Goal: Task Accomplishment & Management: Use online tool/utility

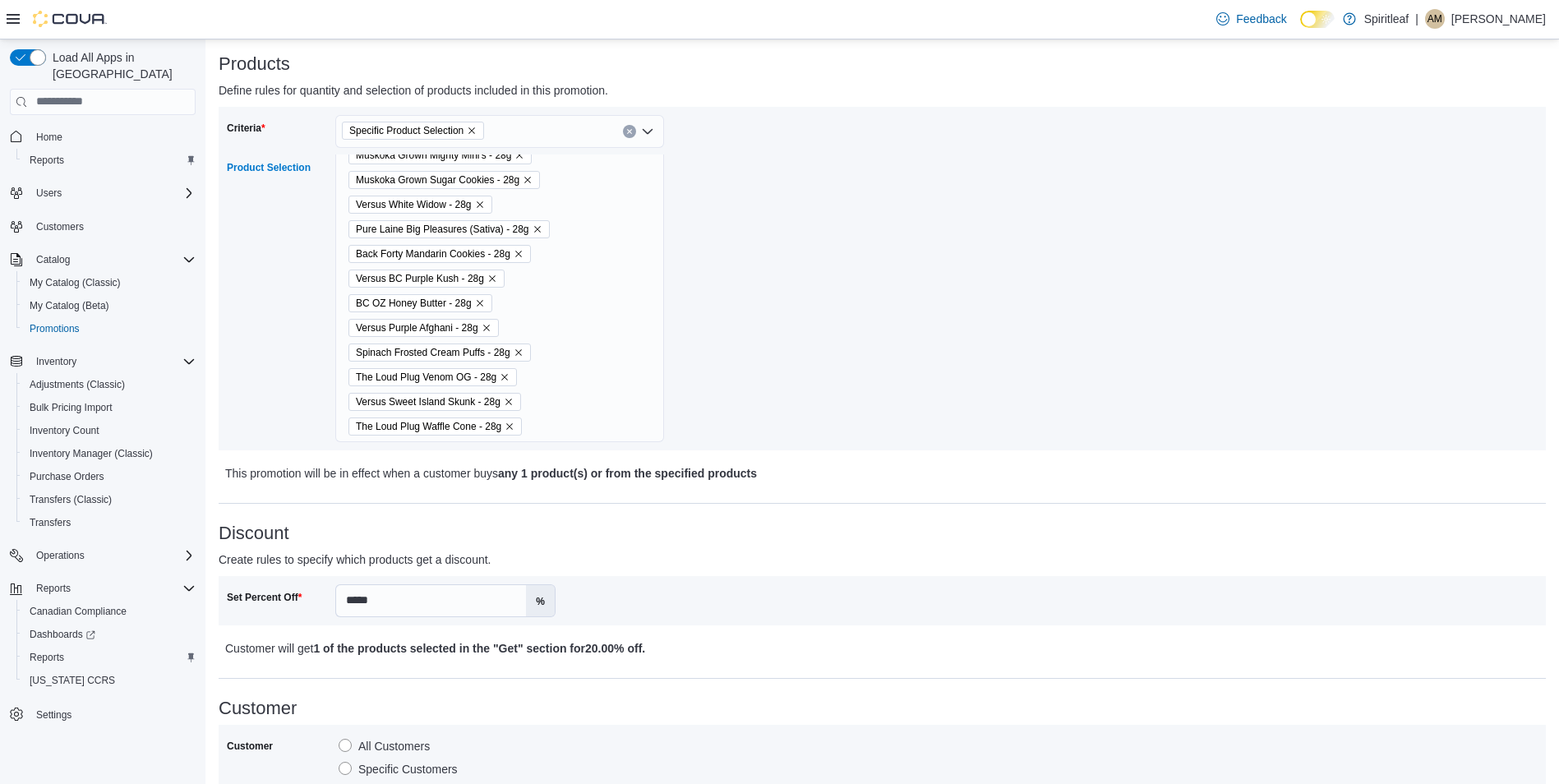
scroll to position [1025, 0]
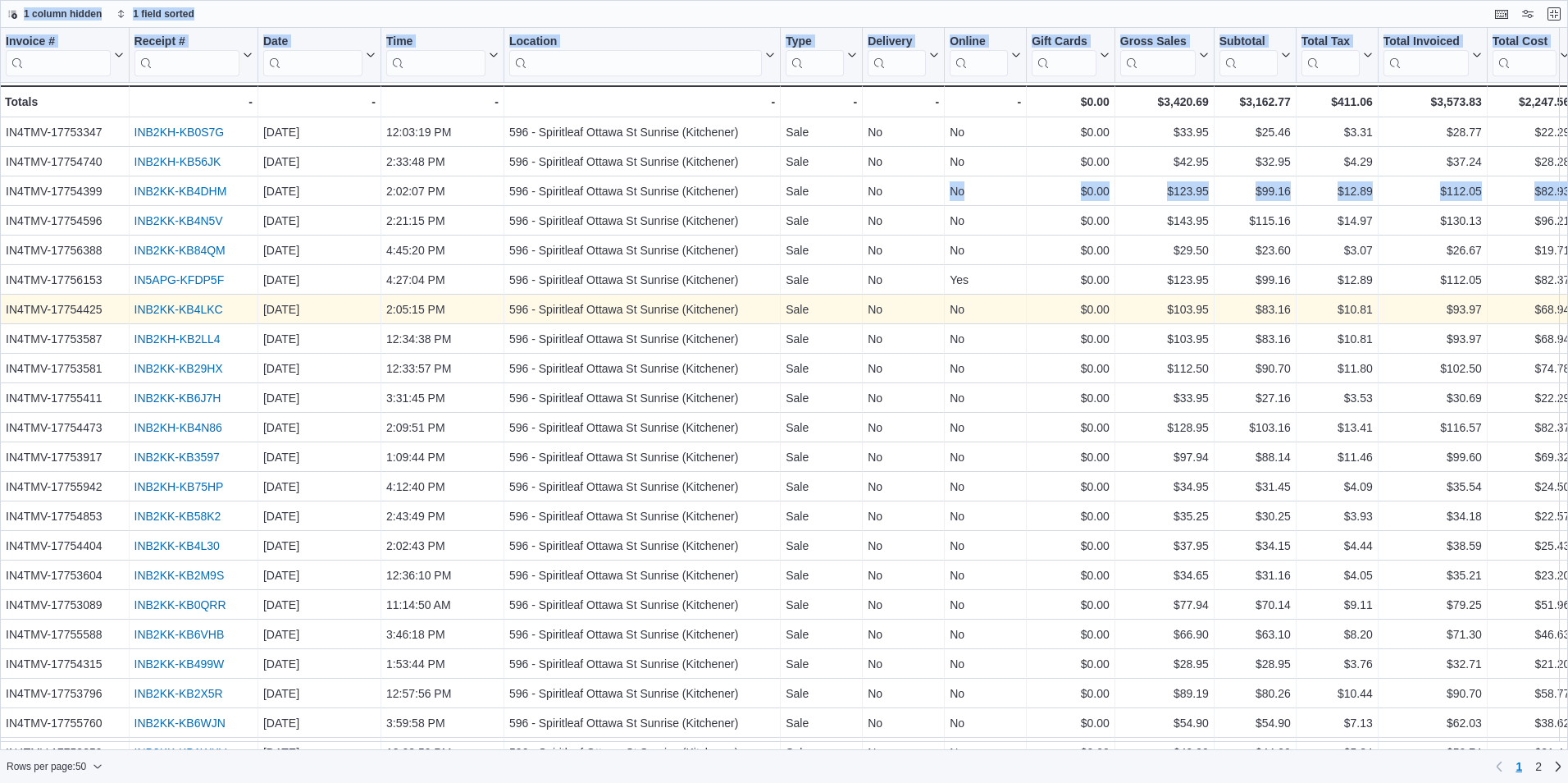
scroll to position [1107, 0]
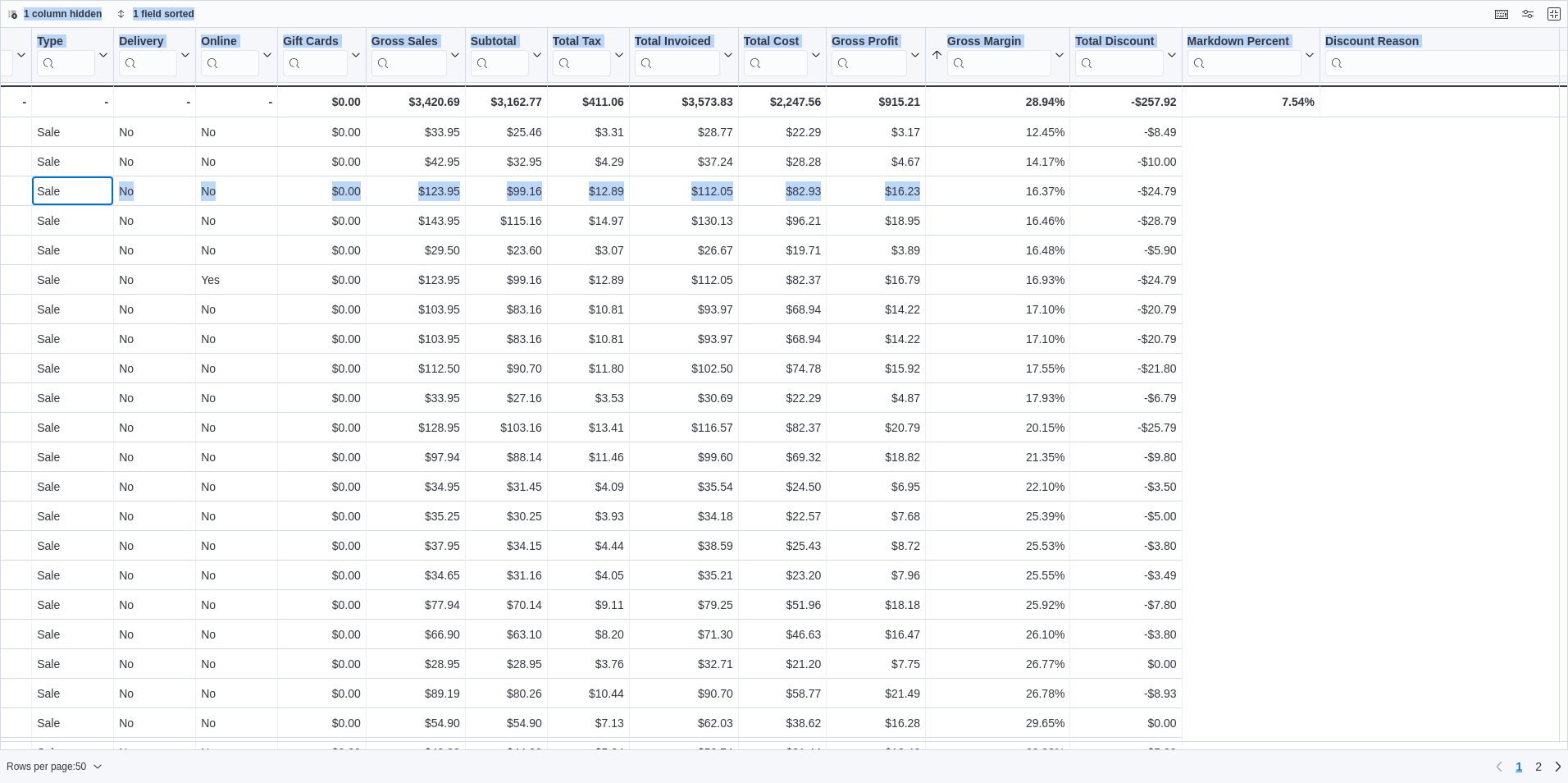
drag, startPoint x: 783, startPoint y: 192, endPoint x: 1633, endPoint y: 196, distance: 850.0
click at [1567, 196] on html "Feedback Dark Mode Spiritleaf | AM [PERSON_NAME] Load All Apps in New Hub Home …" at bounding box center [784, 391] width 1568 height 783
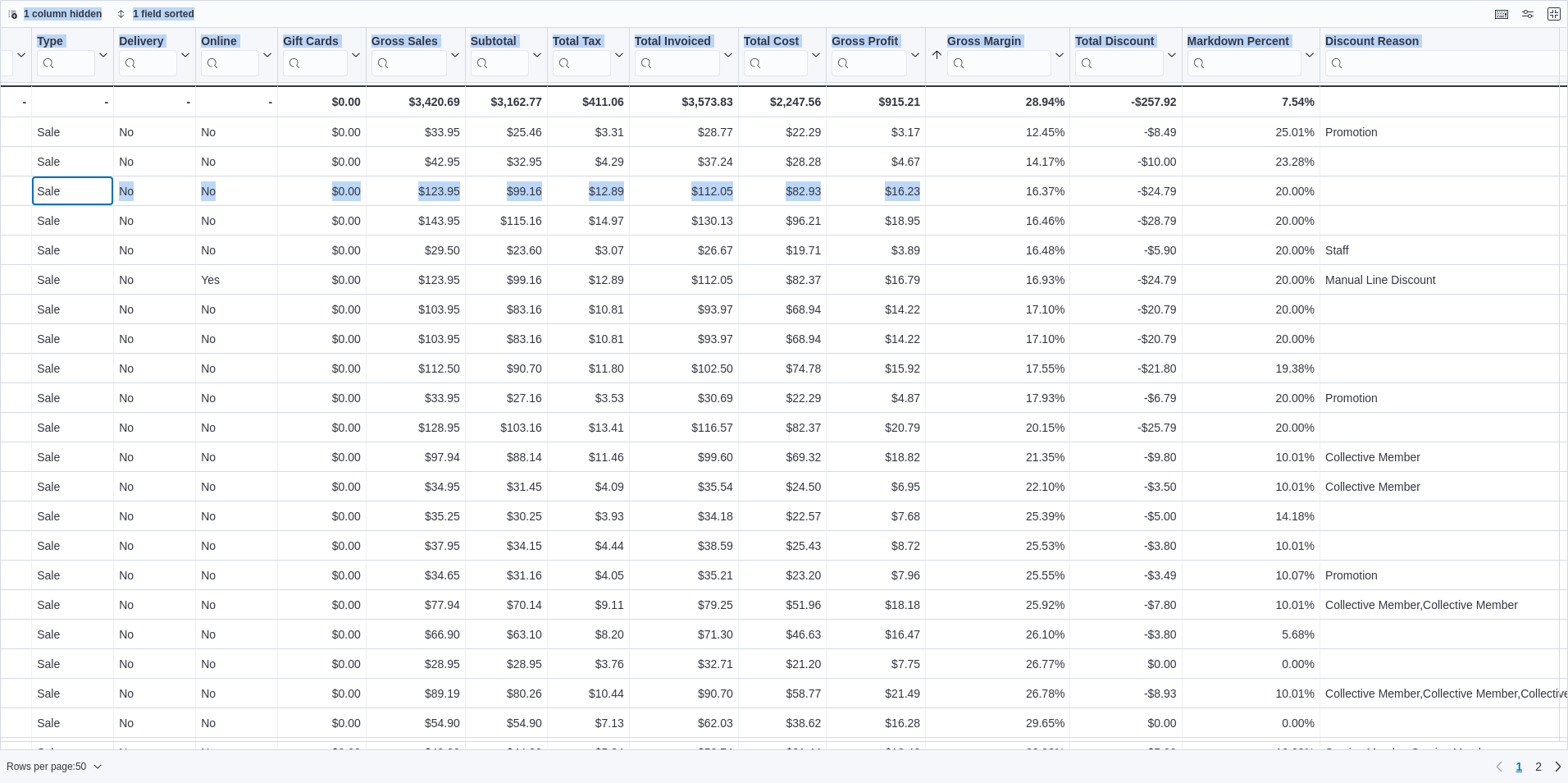
scroll to position [0, 839]
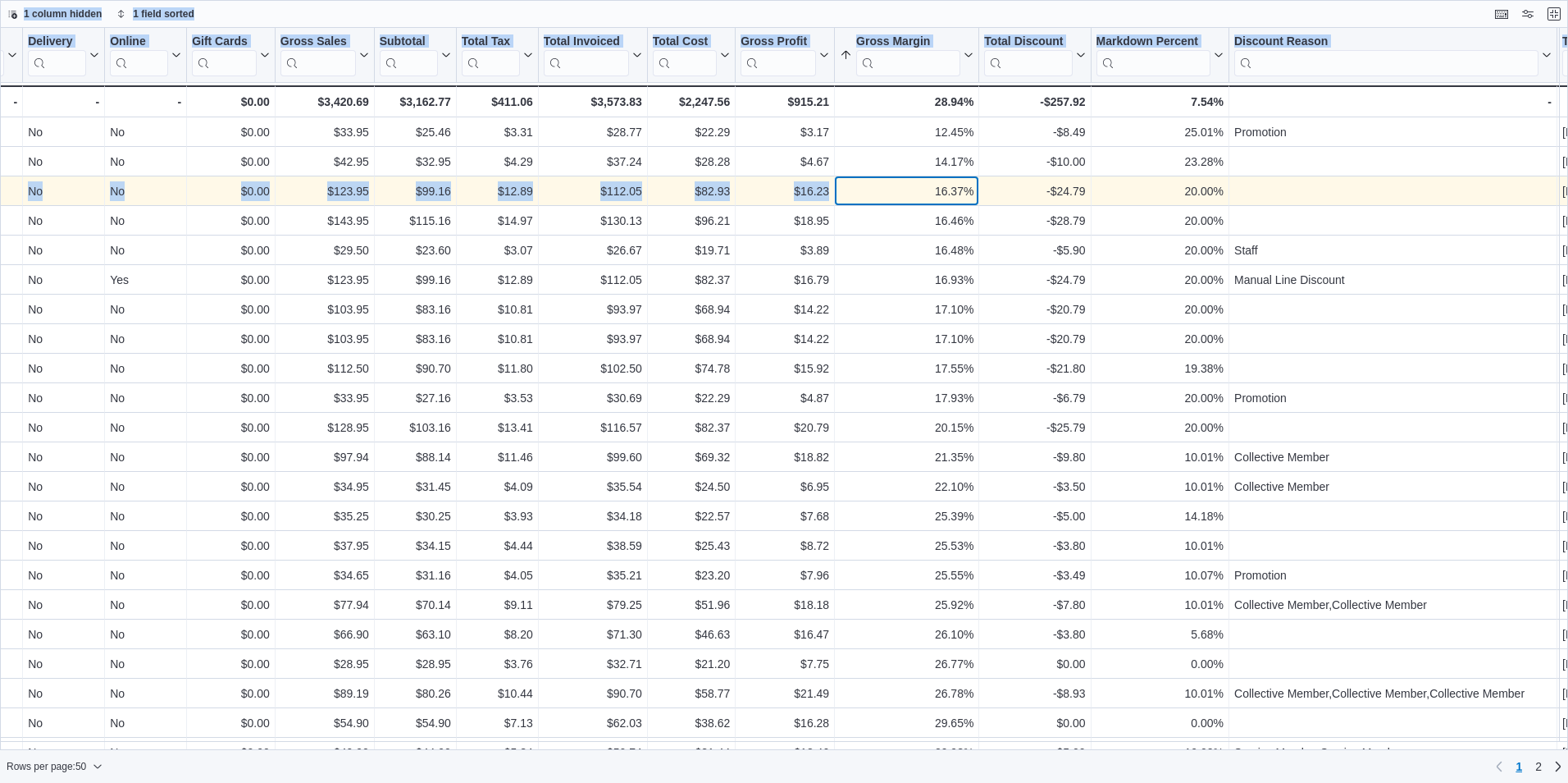
click at [848, 181] on div "16.37%" at bounding box center [906, 191] width 134 height 20
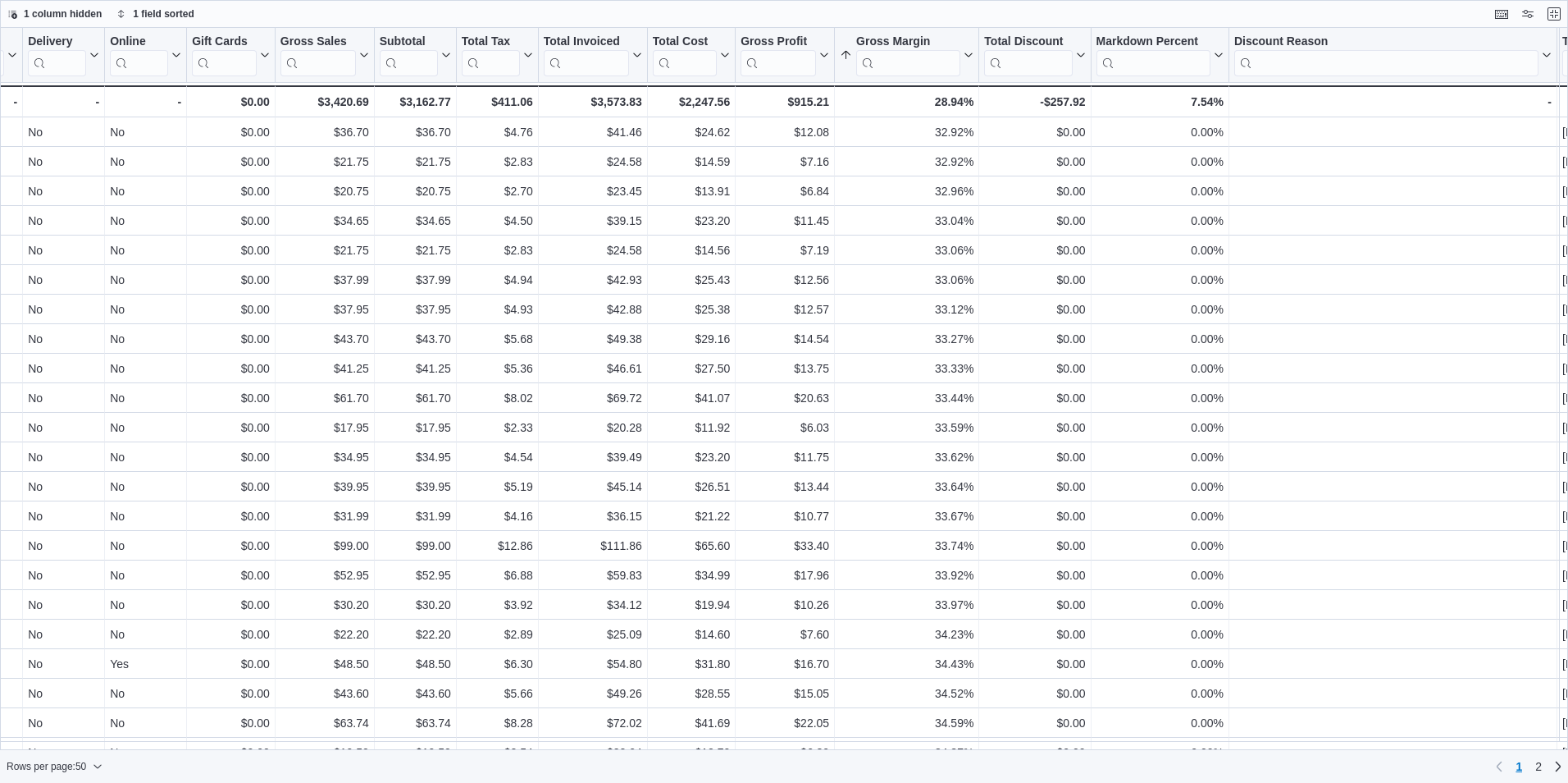
scroll to position [852, 839]
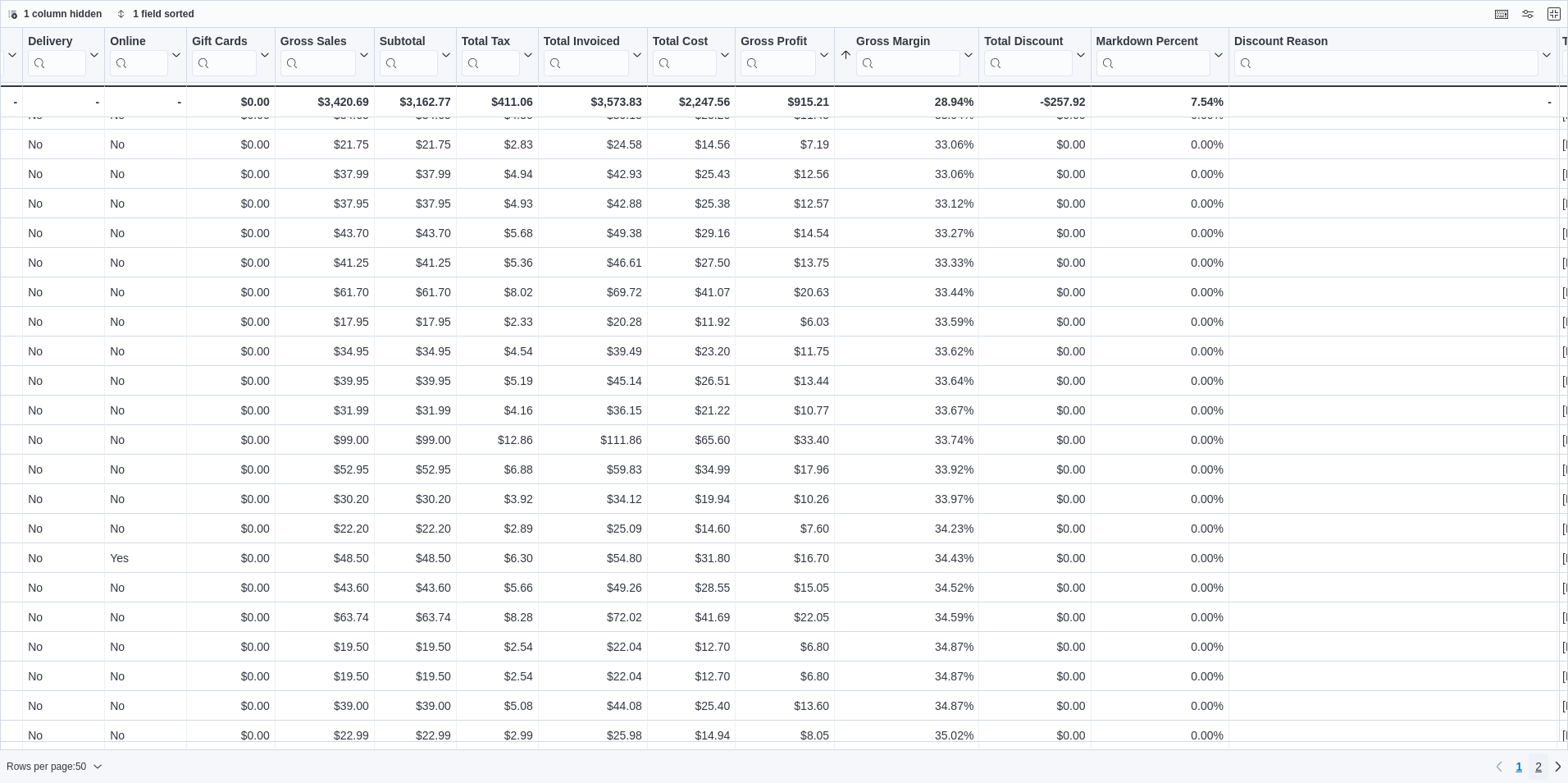
click at [1543, 763] on link "2" at bounding box center [1538, 765] width 20 height 26
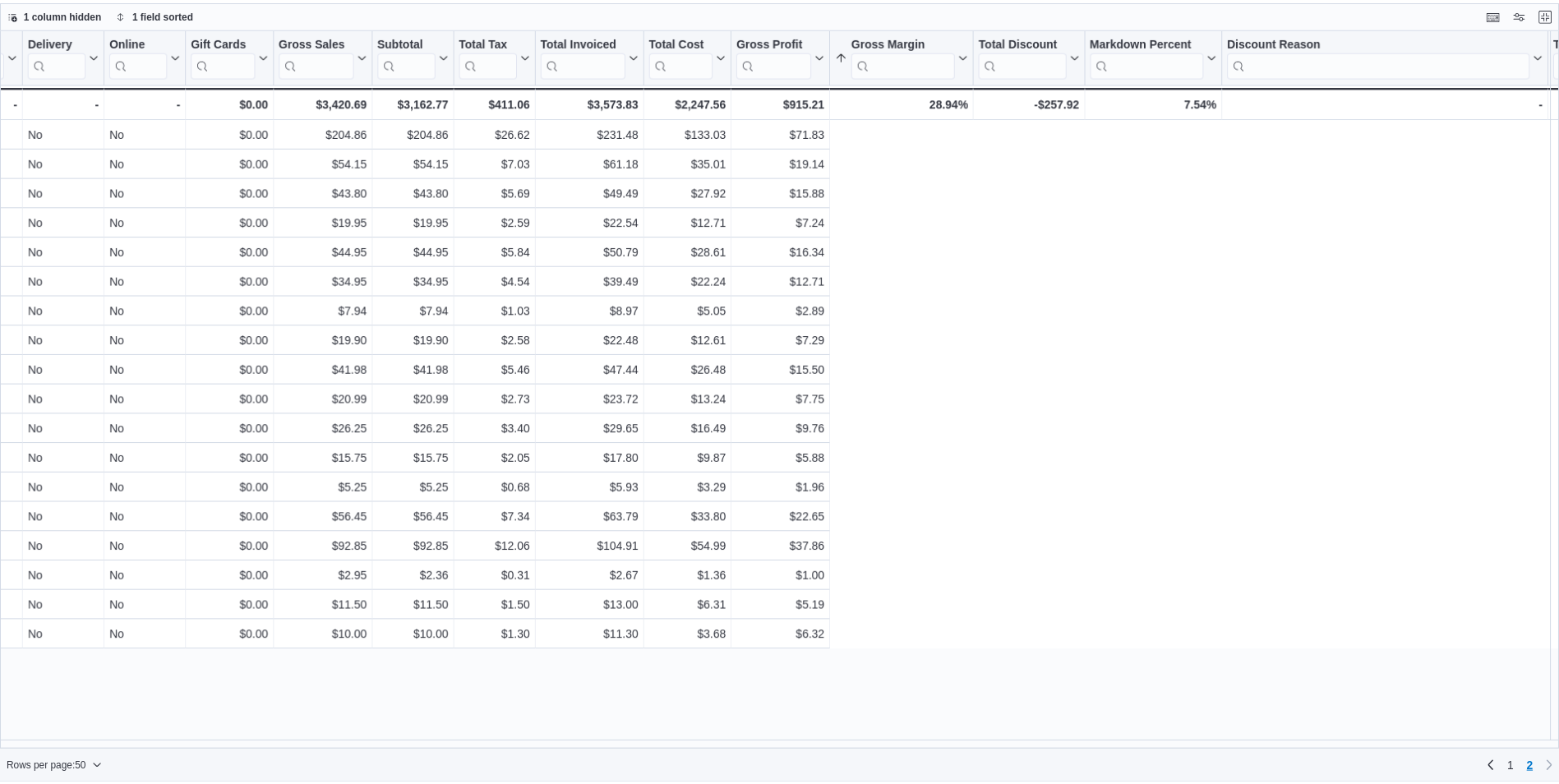
scroll to position [0, 0]
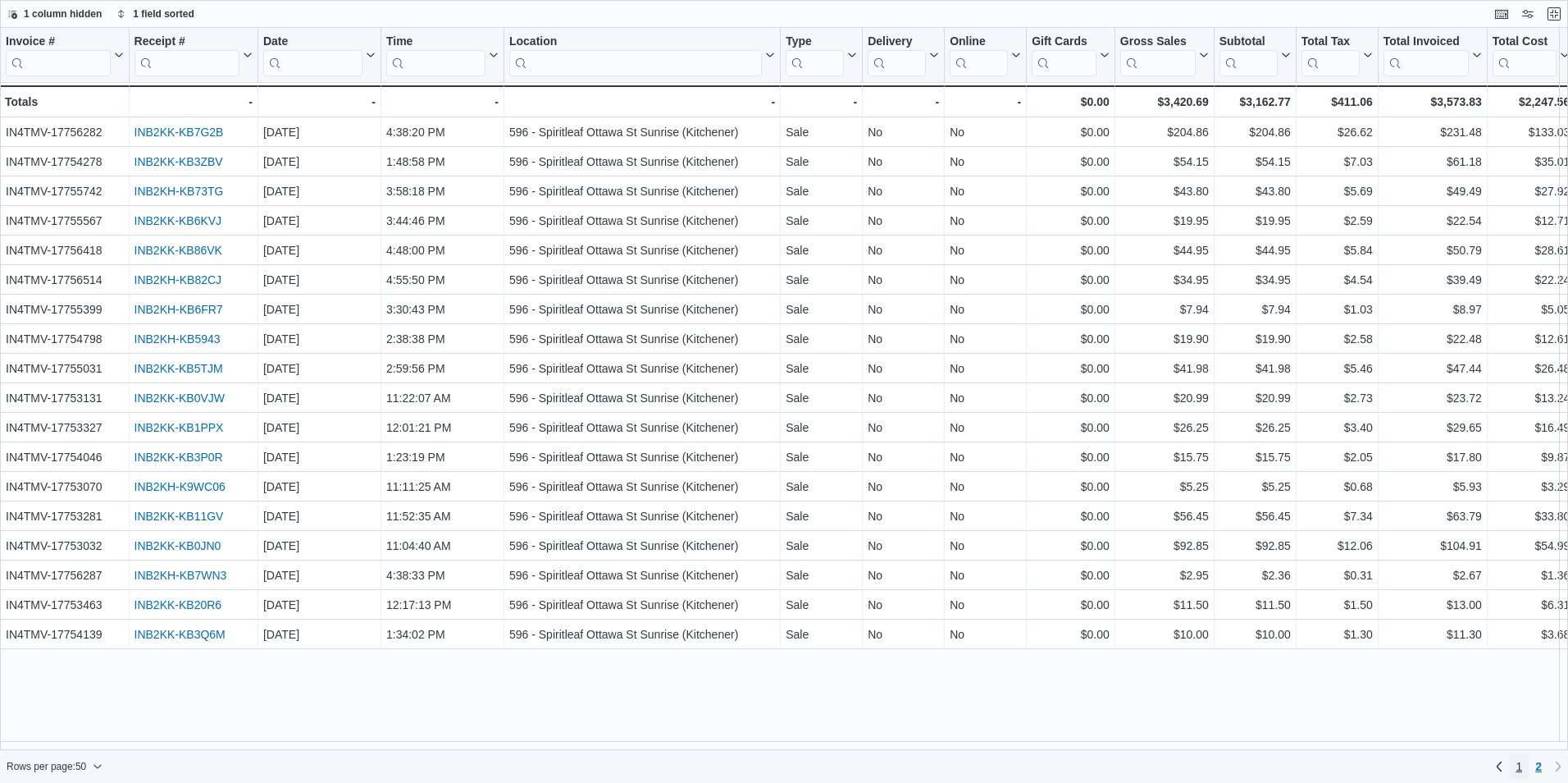
click at [1518, 771] on span "1" at bounding box center [1518, 765] width 7 height 17
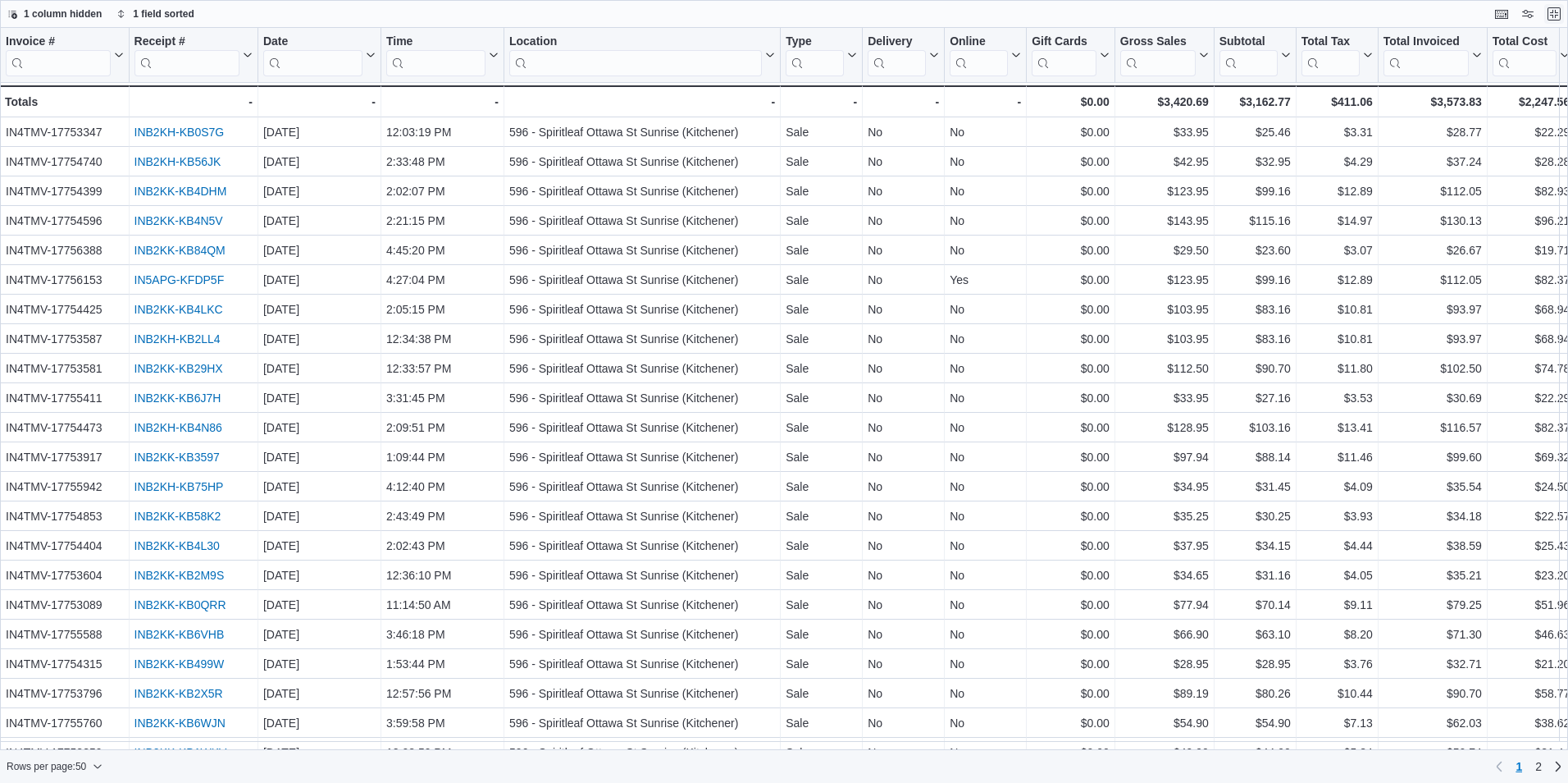
drag, startPoint x: 1547, startPoint y: 13, endPoint x: 791, endPoint y: 23, distance: 756.1
click at [1547, 14] on button "Exit fullscreen" at bounding box center [1553, 14] width 20 height 20
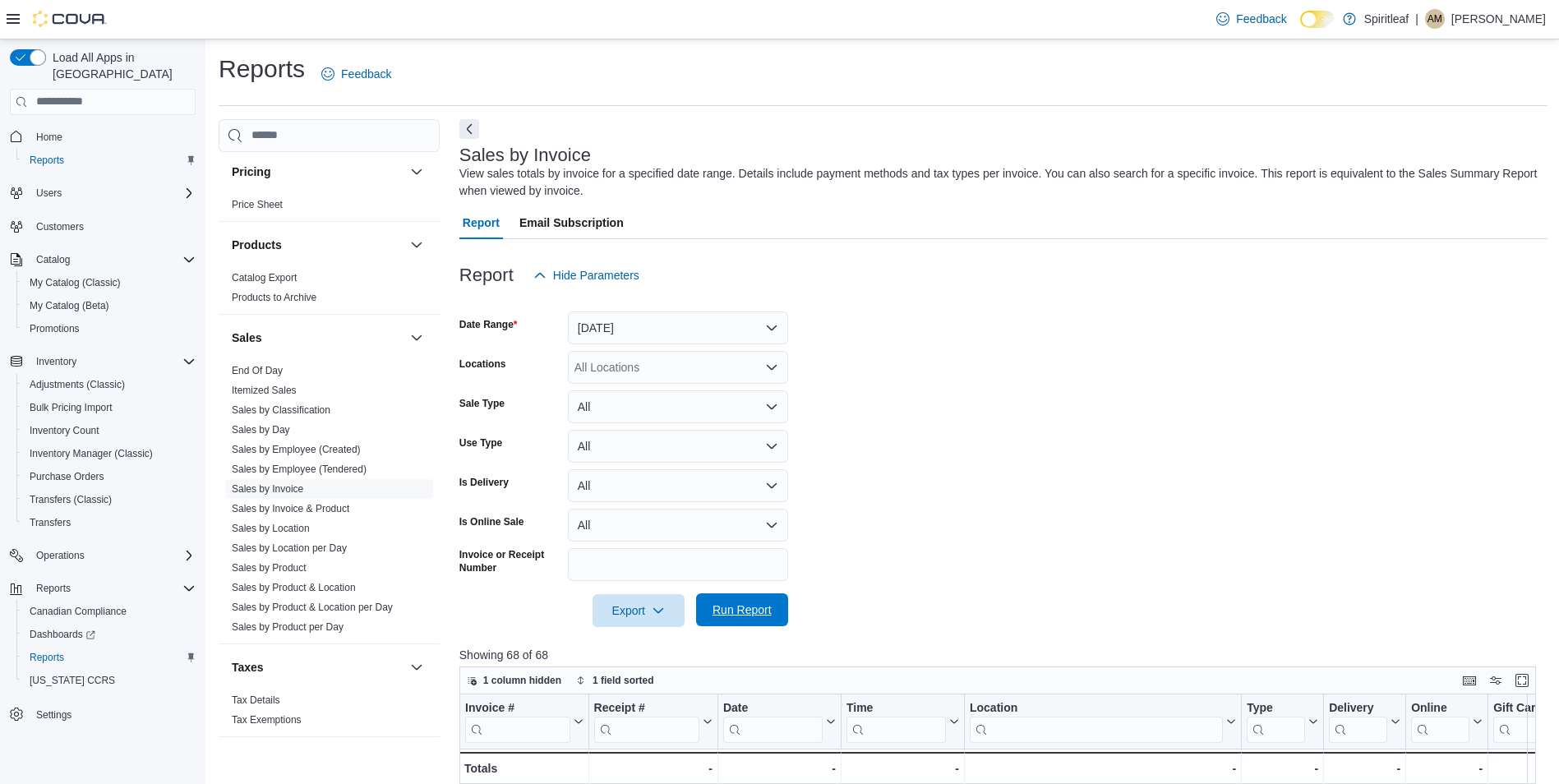
click at [757, 597] on span "Run Report" at bounding box center [742, 610] width 72 height 33
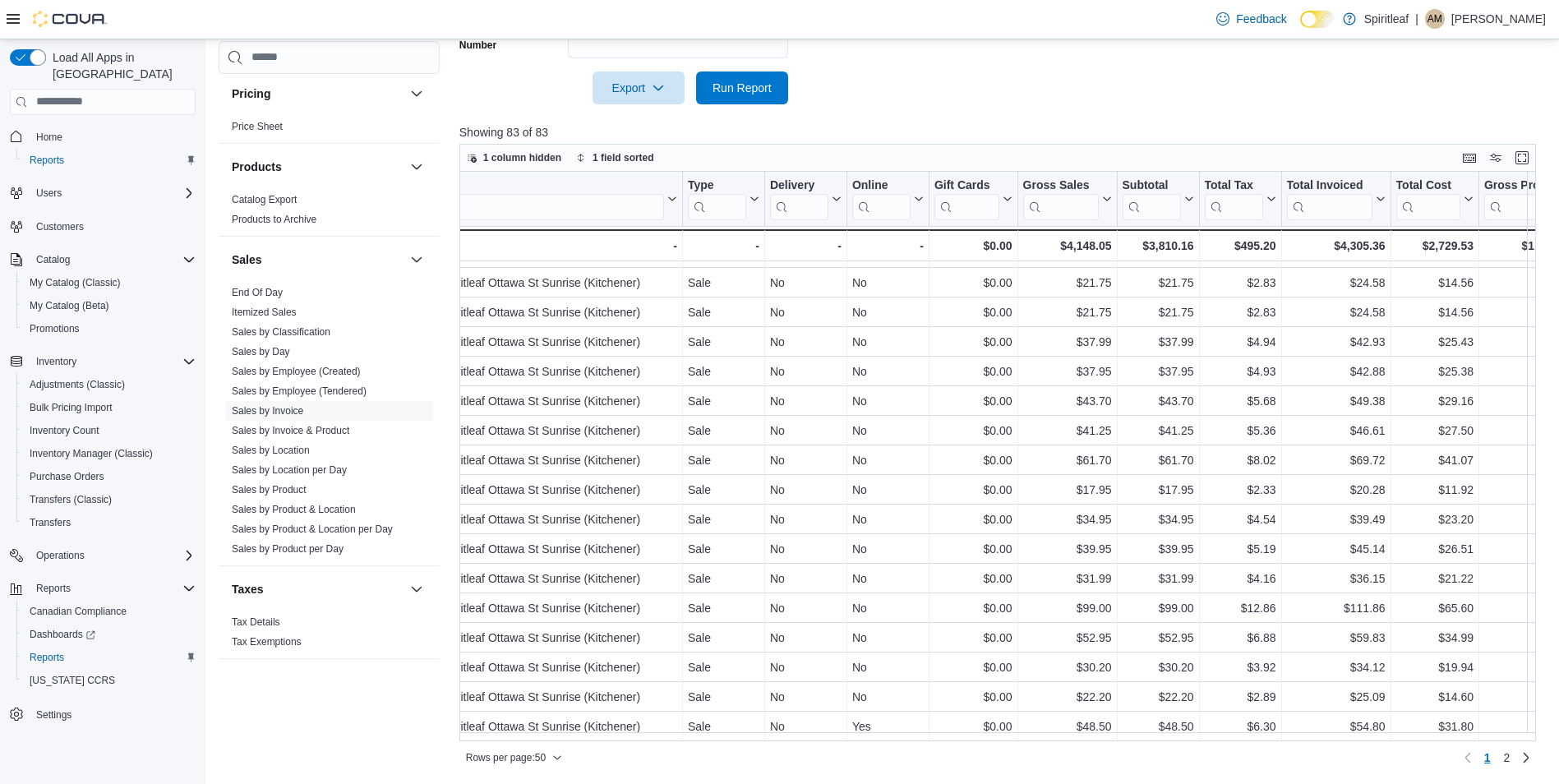
scroll to position [1007, 825]
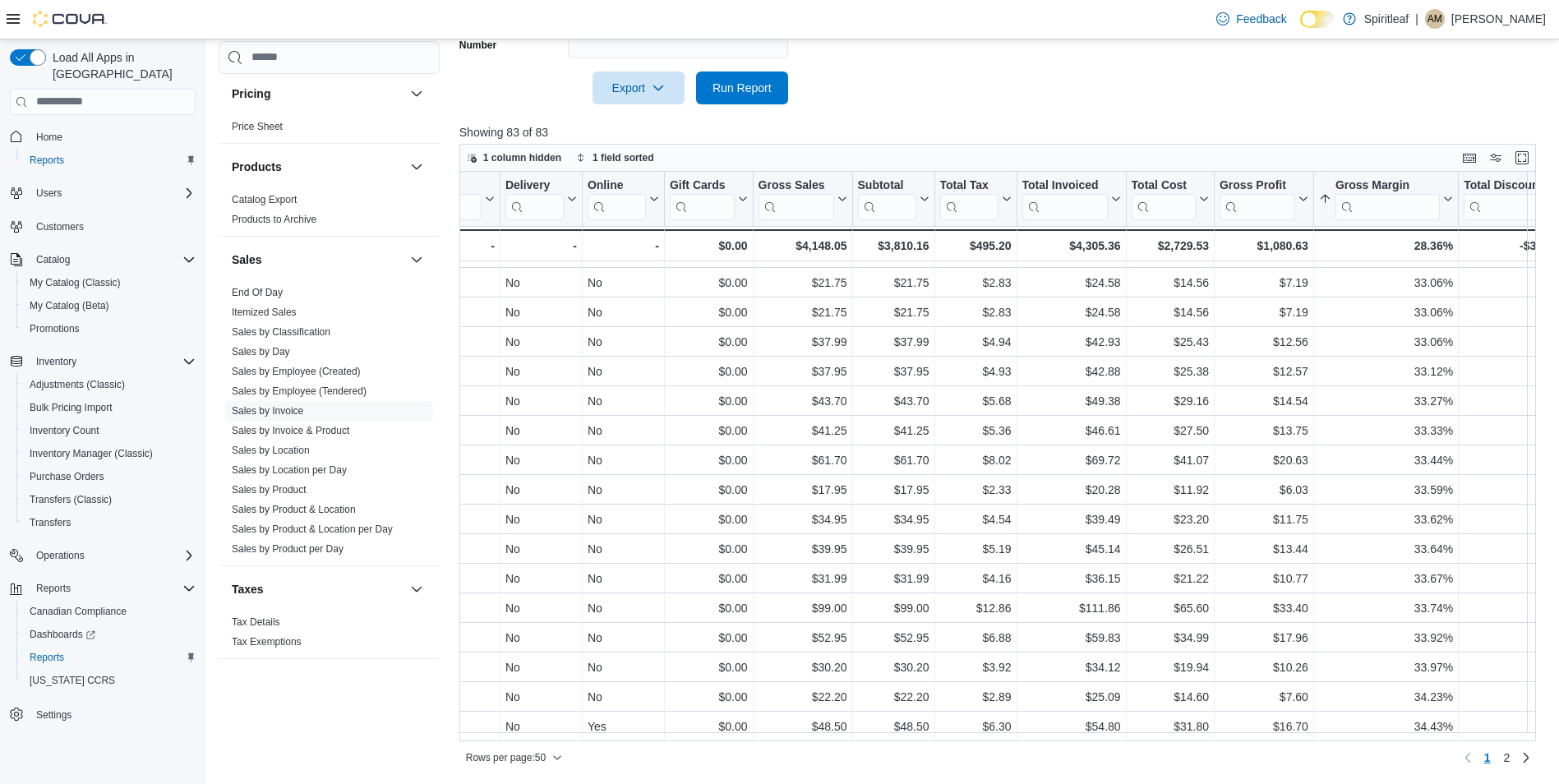
click at [1120, 145] on div "1 column hidden 1 field sorted" at bounding box center [998, 158] width 1077 height 28
click at [286, 444] on link "Sales by Location" at bounding box center [271, 450] width 78 height 12
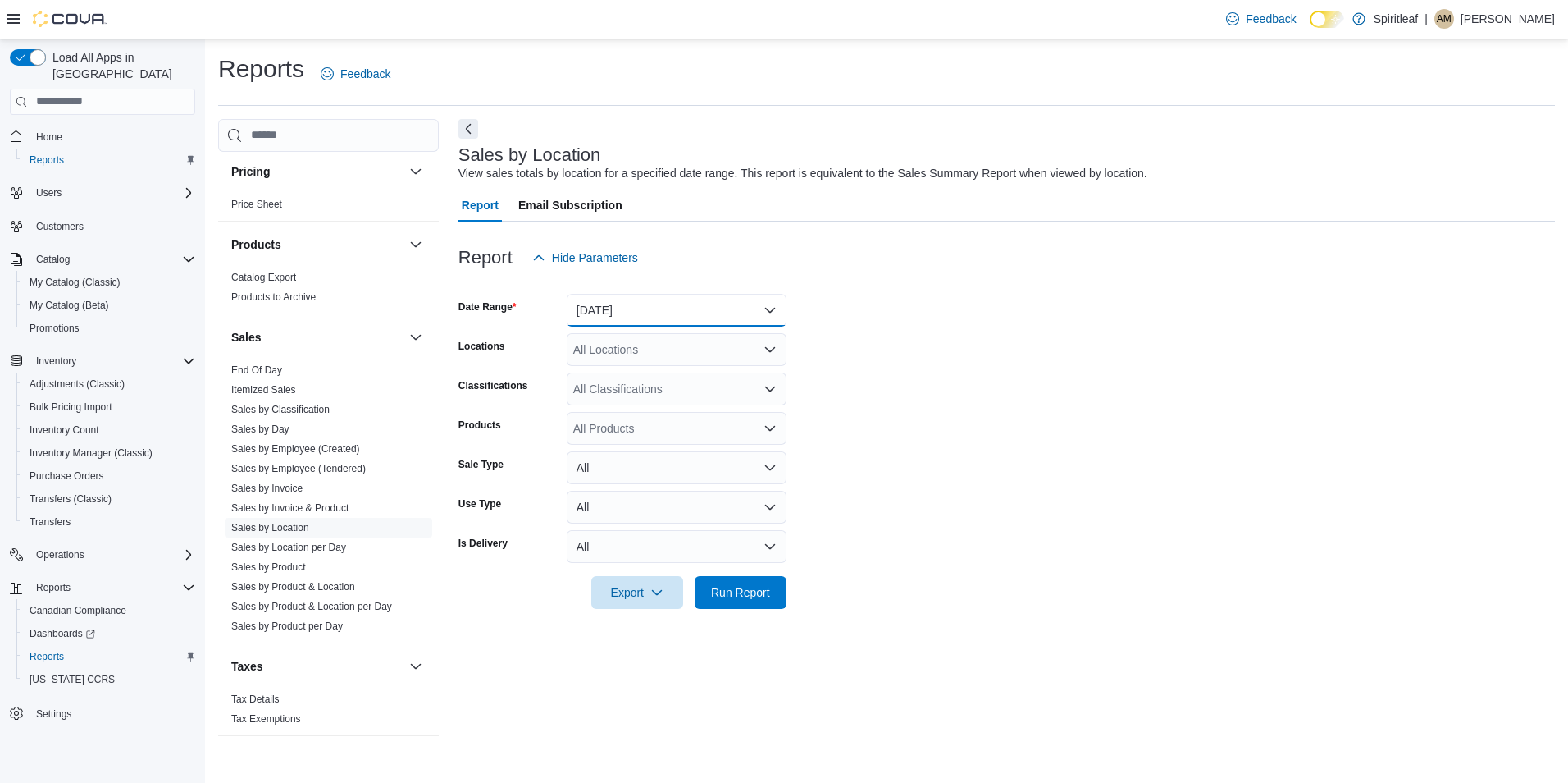
click at [605, 306] on button "[DATE]" at bounding box center [676, 310] width 220 height 33
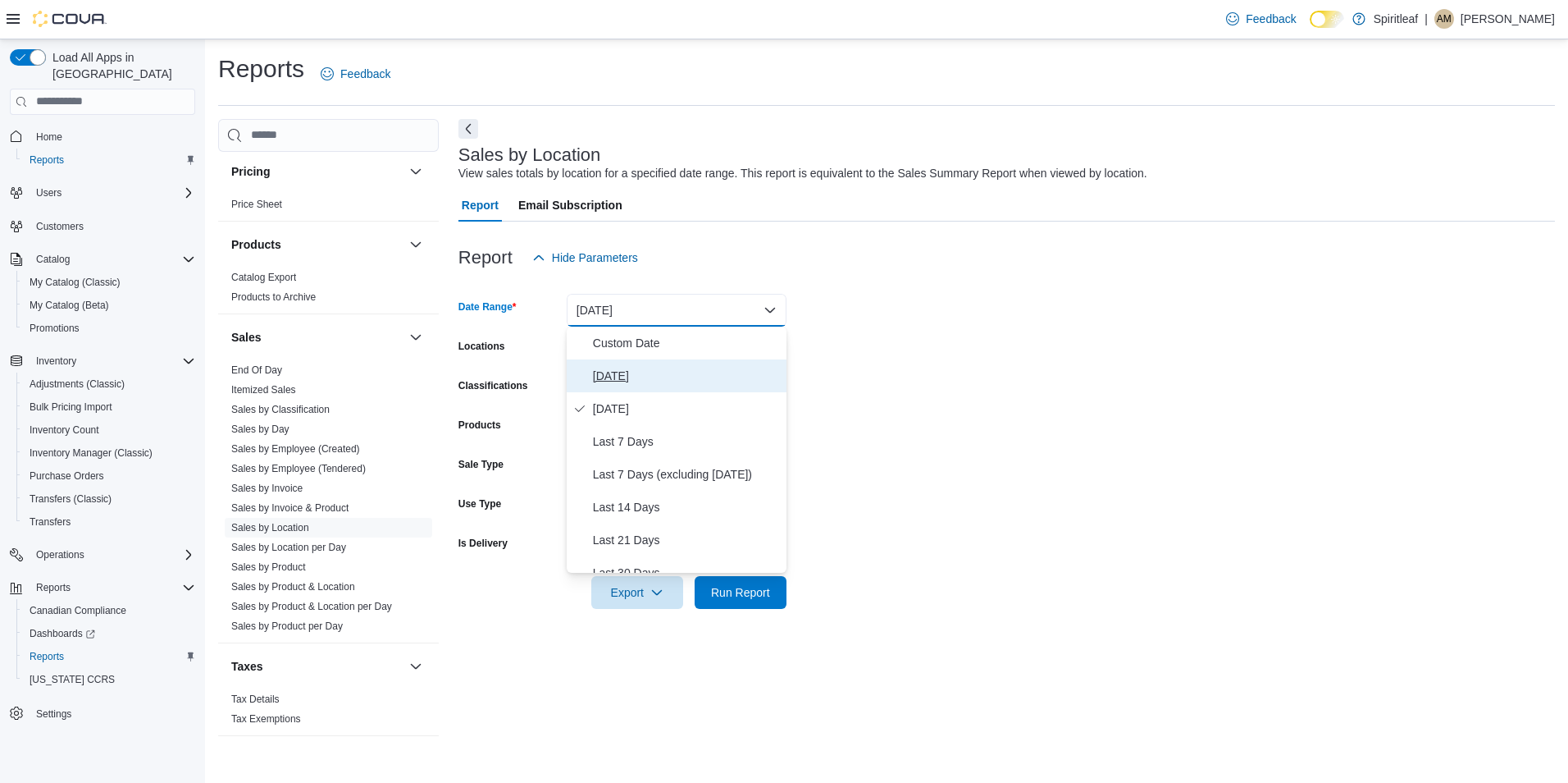
click at [637, 367] on span "[DATE]" at bounding box center [686, 375] width 187 height 20
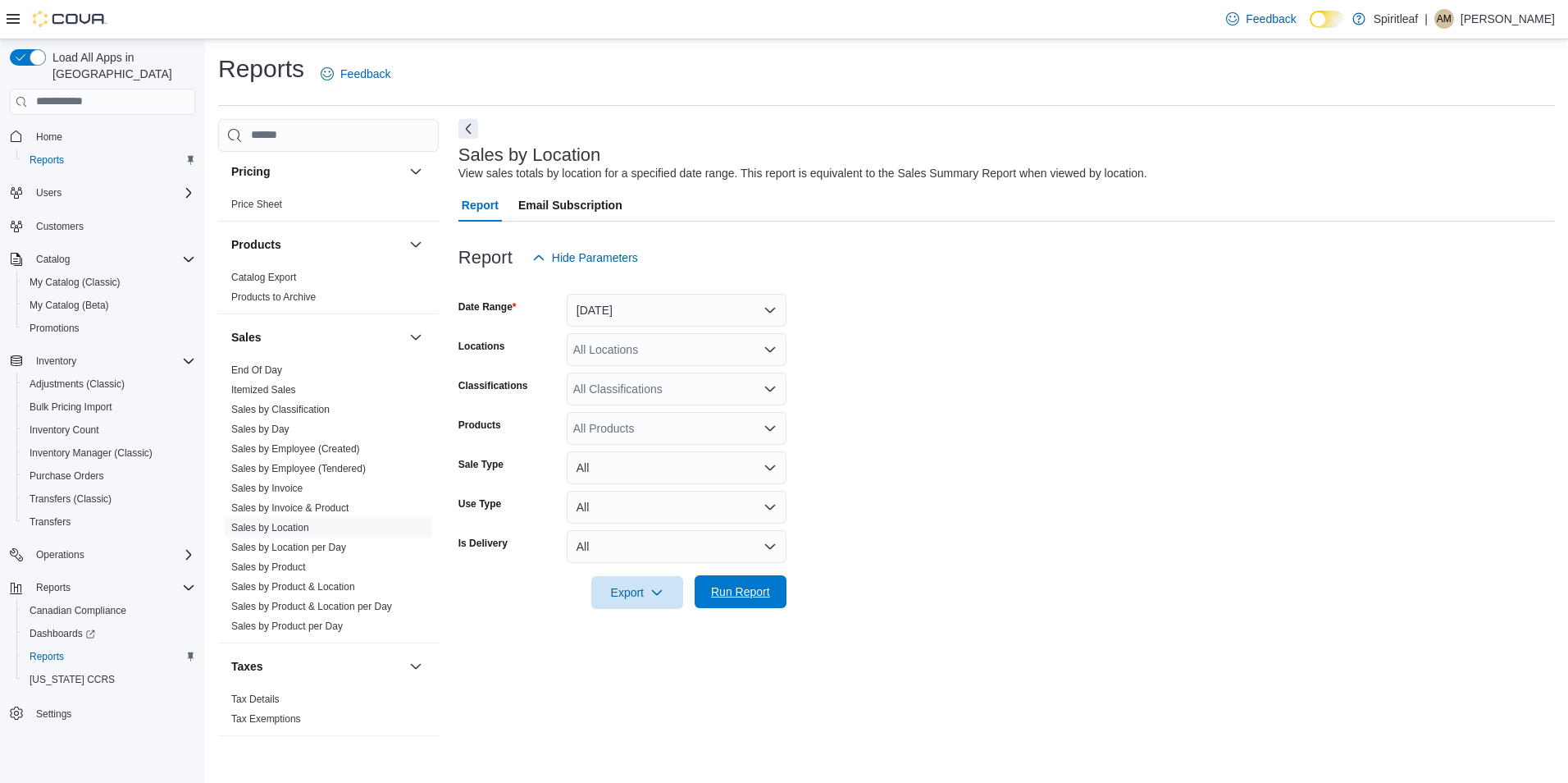
click at [731, 592] on span "Run Report" at bounding box center [741, 591] width 59 height 17
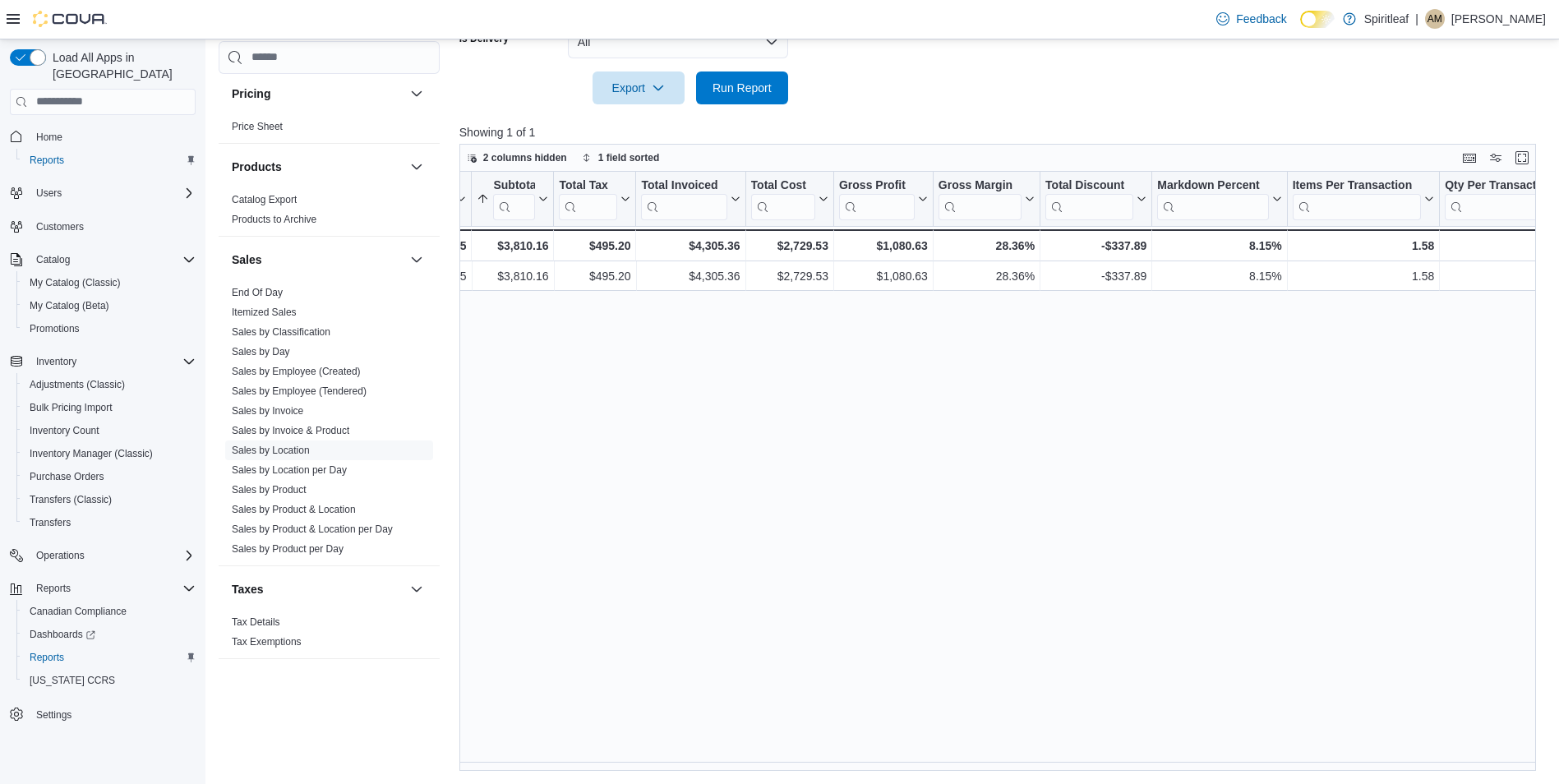
scroll to position [0, 744]
drag, startPoint x: 1035, startPoint y: 761, endPoint x: 973, endPoint y: 766, distance: 62.2
click at [973, 766] on div "Location Click to view column header actions Invoices Sold Click to view column…" at bounding box center [1003, 471] width 1088 height 599
click at [1006, 626] on div "Location Click to view column header actions Invoices Sold Click to view column…" at bounding box center [1003, 471] width 1088 height 599
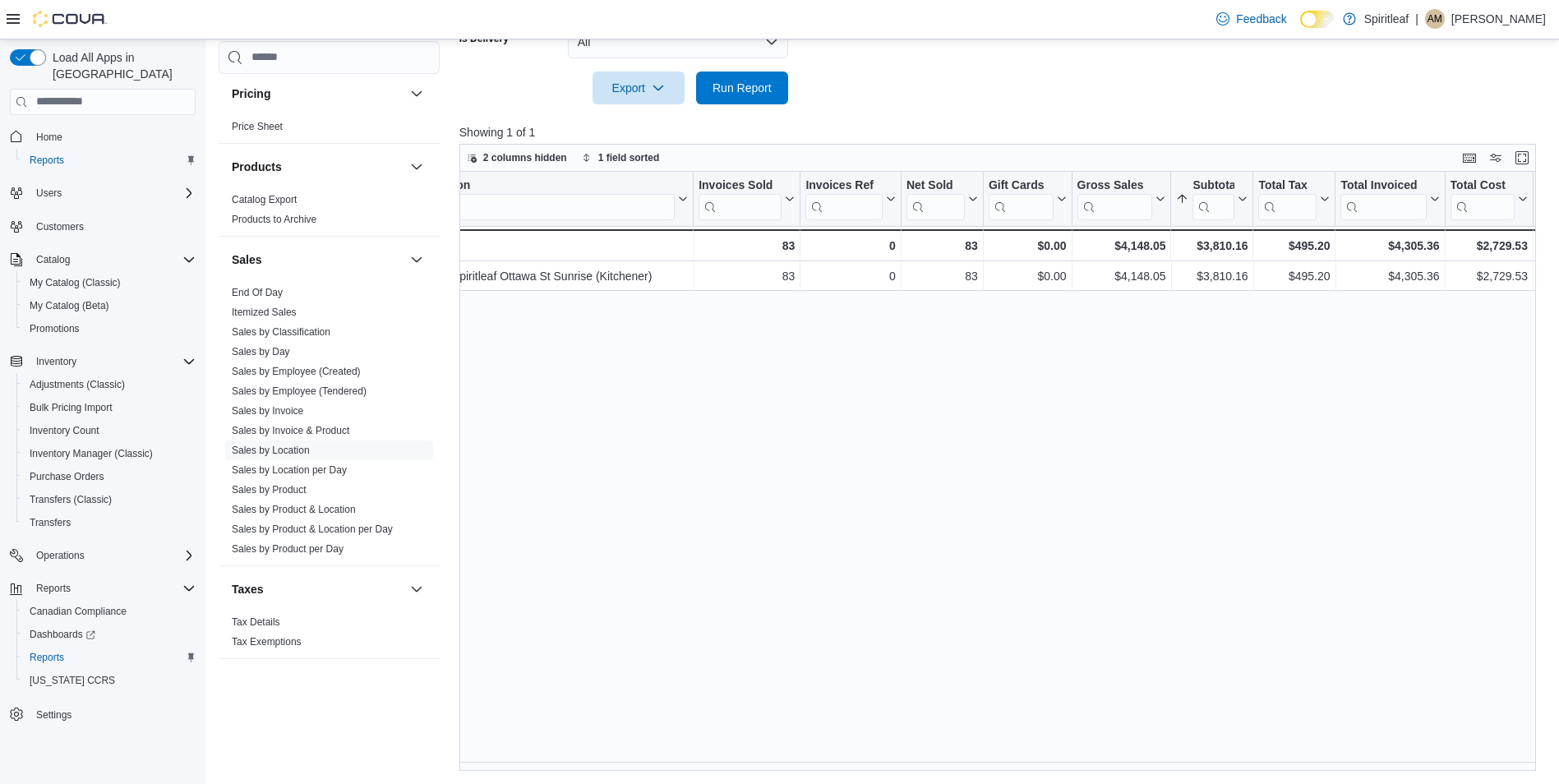
scroll to position [0, 0]
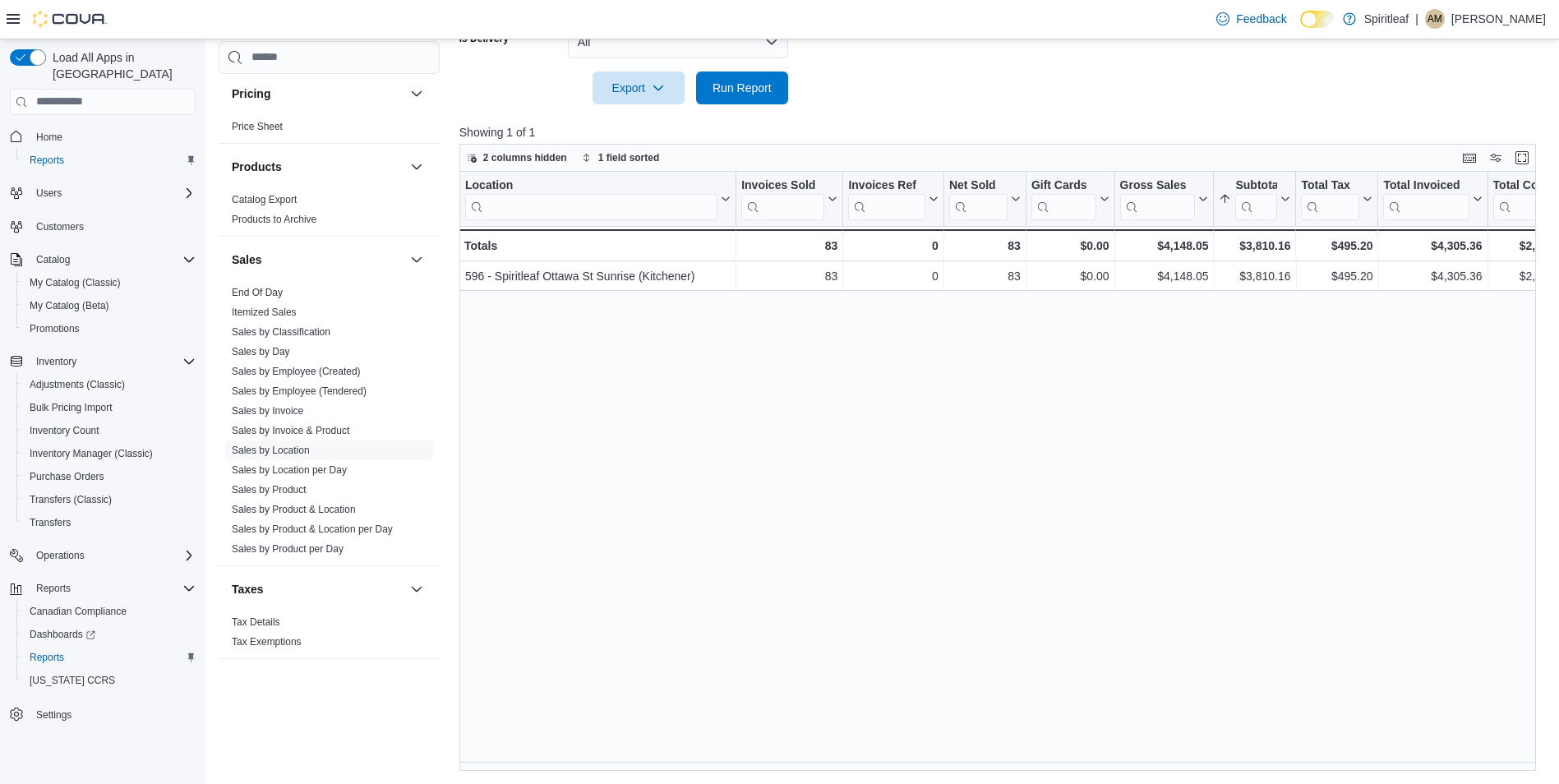
click at [1235, 486] on div "Location Click to view column header actions Invoices Sold Click to view column…" at bounding box center [1003, 471] width 1088 height 599
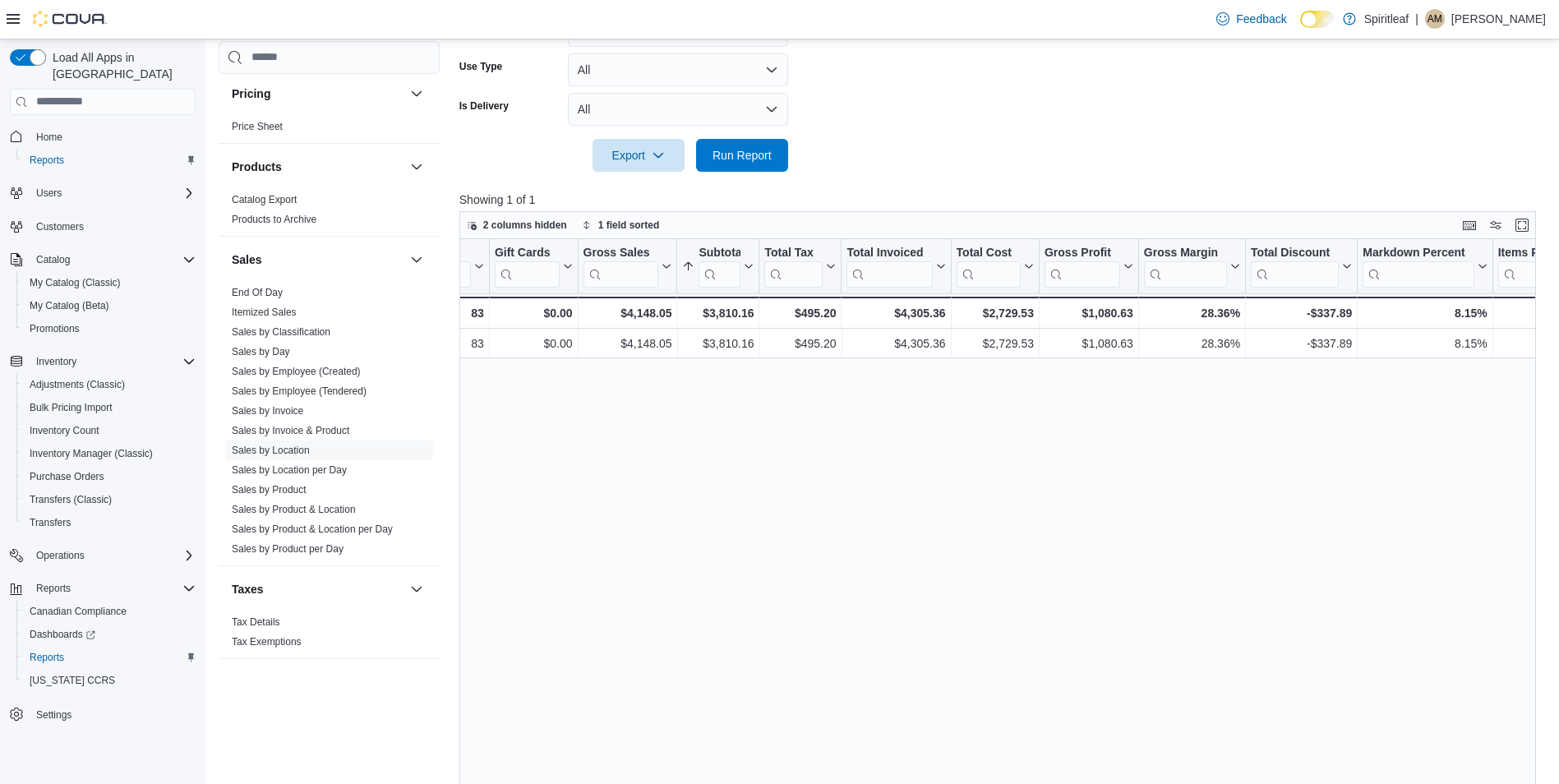
scroll to position [341, 0]
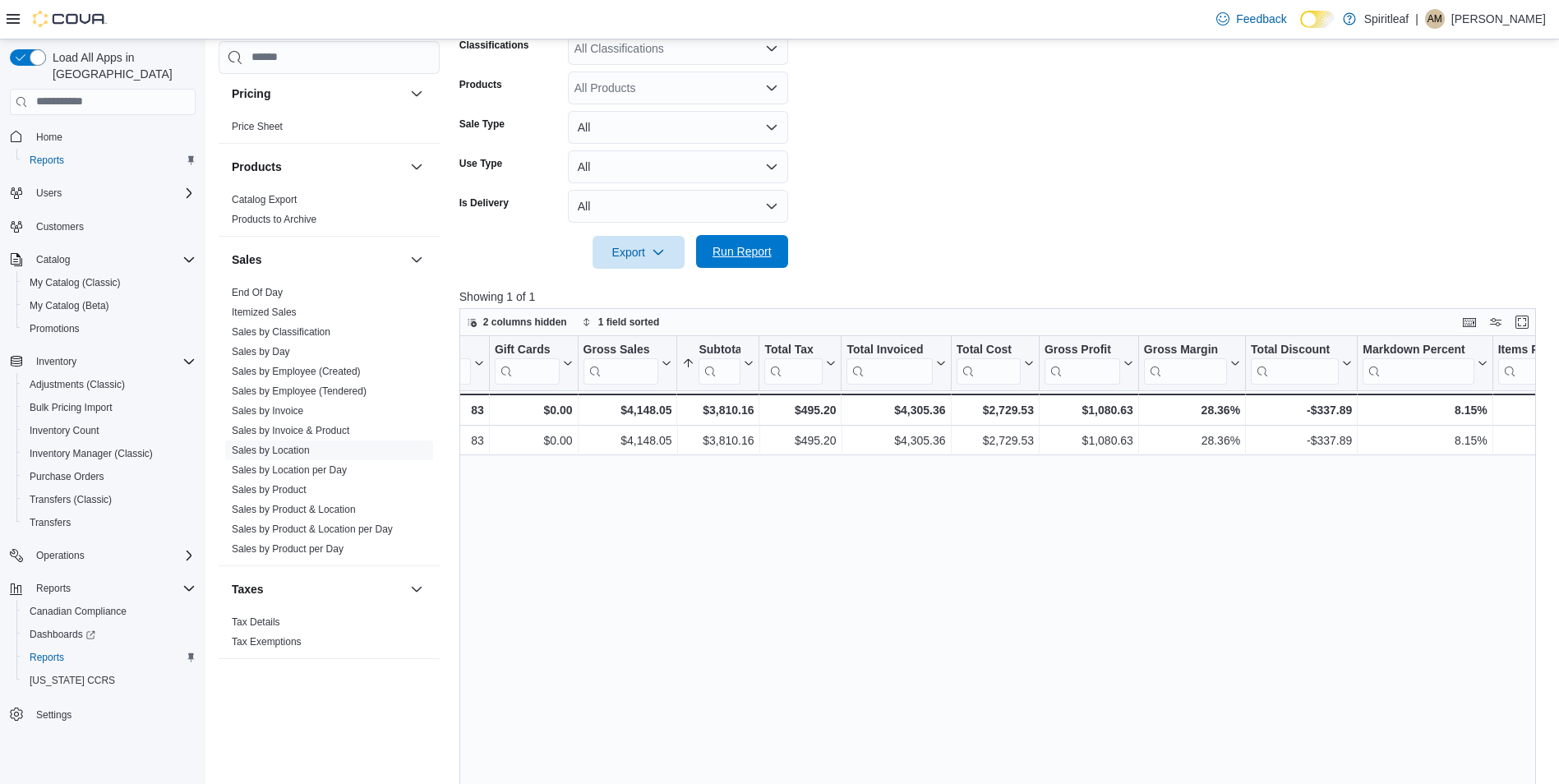
click at [729, 243] on span "Run Report" at bounding box center [742, 252] width 72 height 33
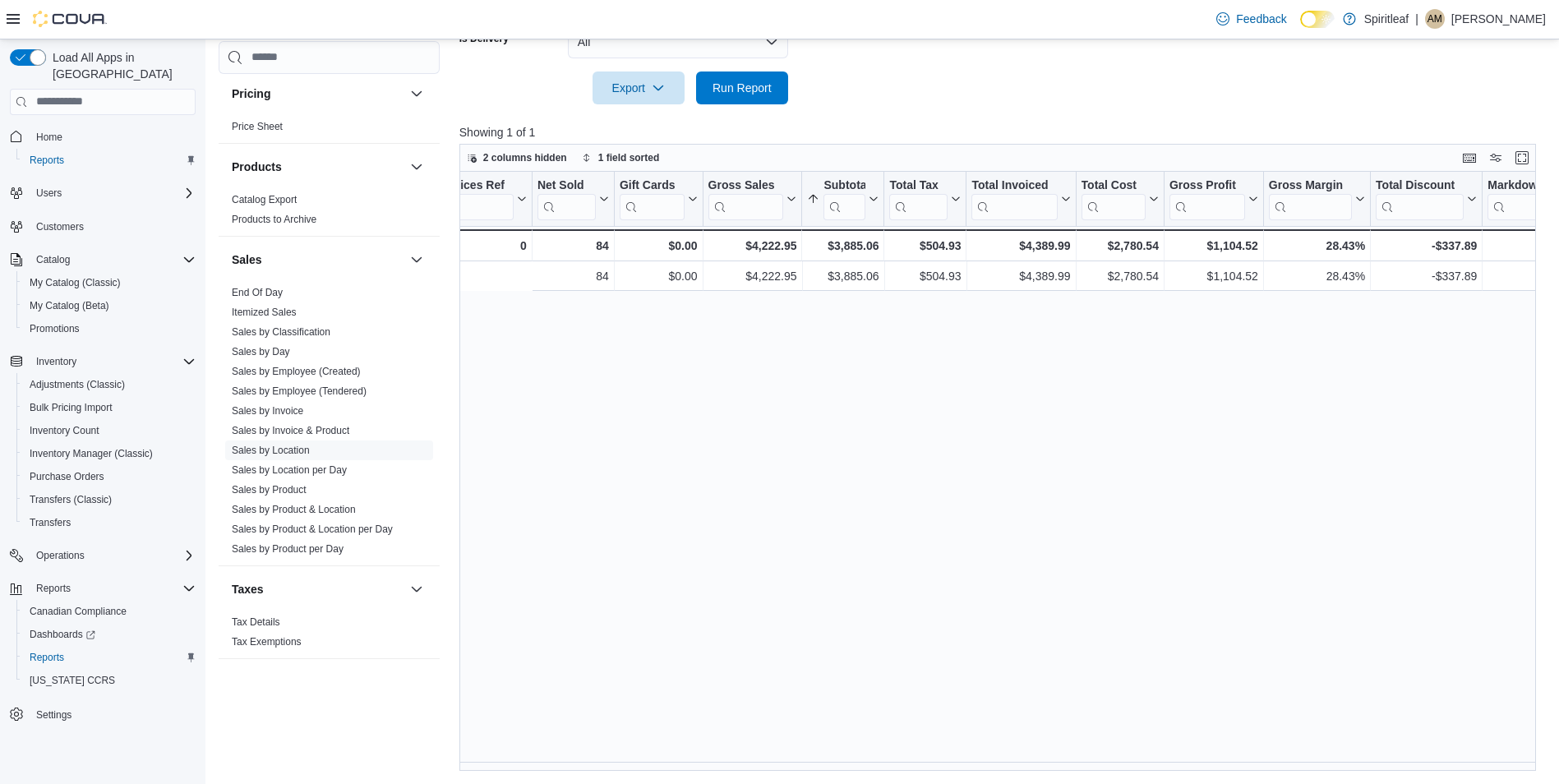
scroll to position [0, 568]
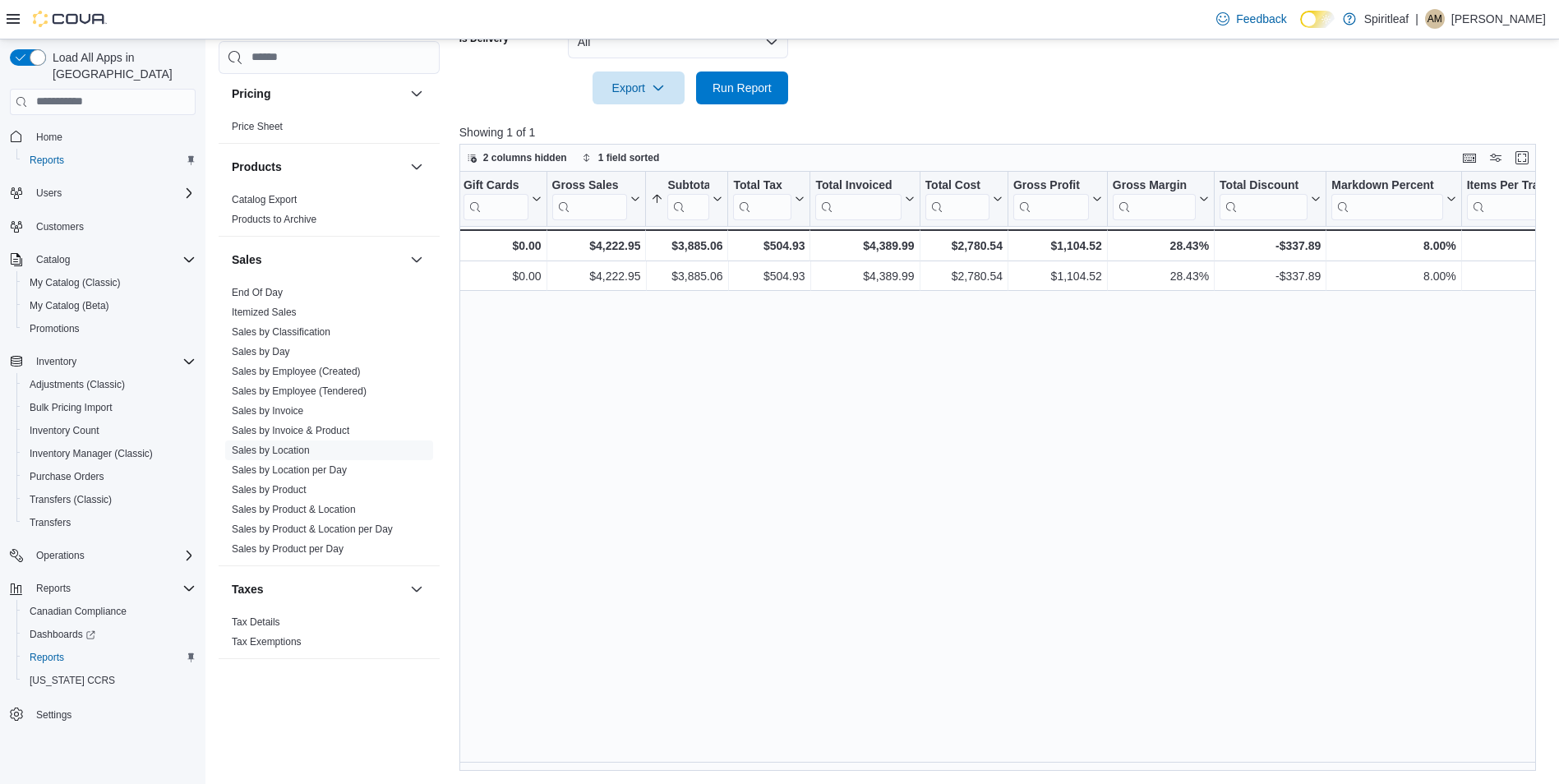
click at [954, 759] on div "Location Click to view column header actions Invoices Sold Click to view column…" at bounding box center [1003, 471] width 1088 height 599
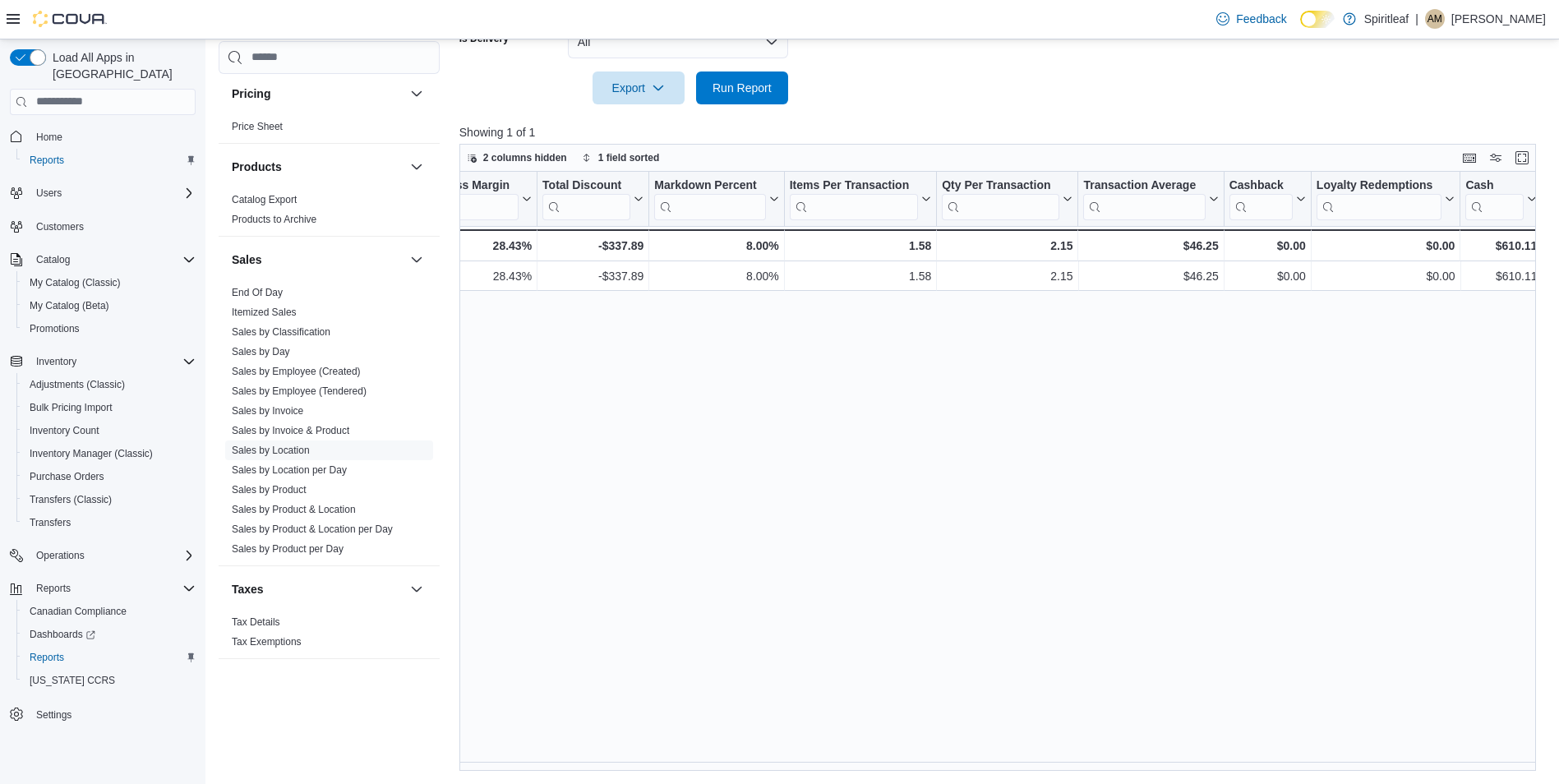
scroll to position [0, 0]
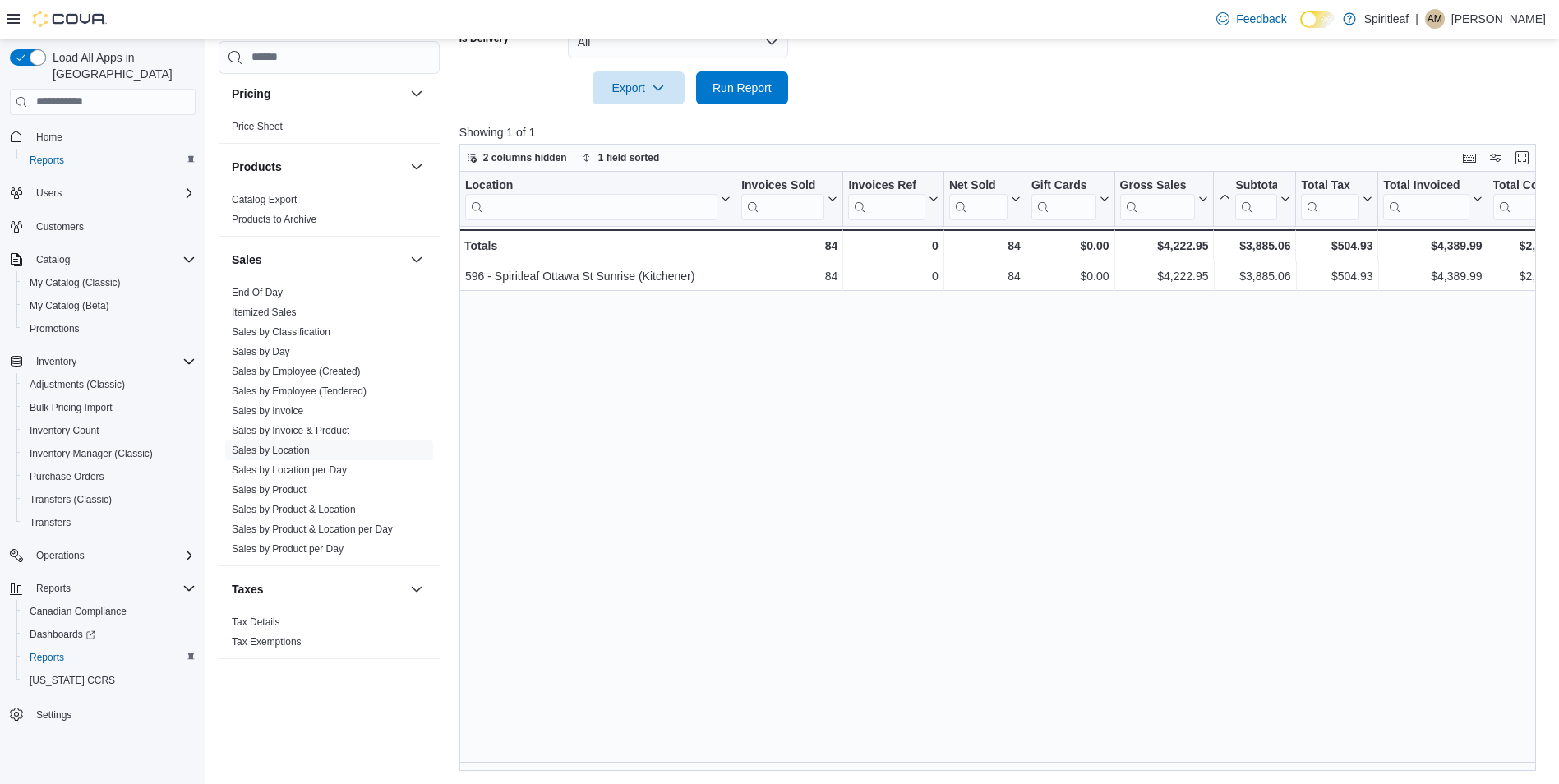
click at [818, 496] on div "Location Click to view column header actions Invoices Sold Click to view column…" at bounding box center [1003, 471] width 1088 height 599
click at [645, 373] on div "Location Click to view column header actions Invoices Sold Click to view column…" at bounding box center [1003, 471] width 1088 height 599
